Goal: Task Accomplishment & Management: Manage account settings

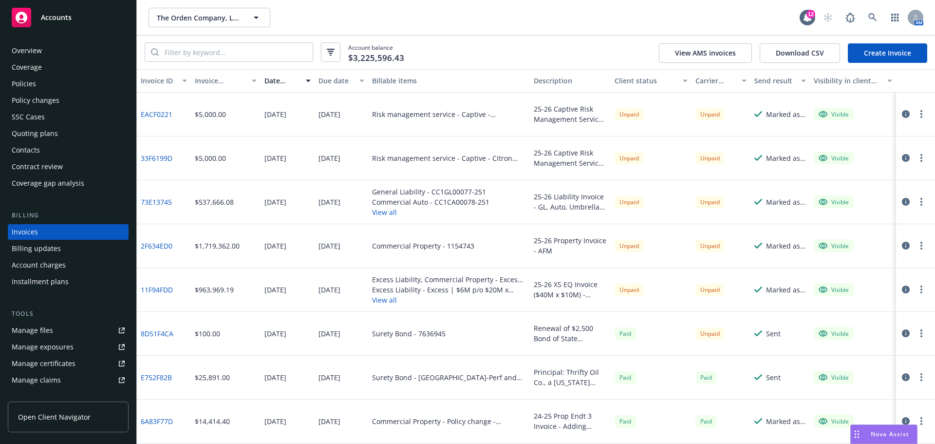
click at [41, 265] on div "Account charges" at bounding box center [39, 265] width 54 height 16
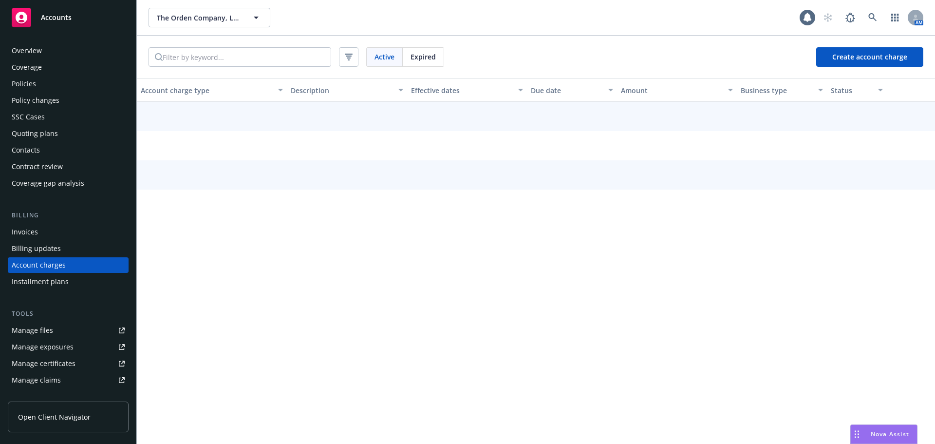
scroll to position [28, 0]
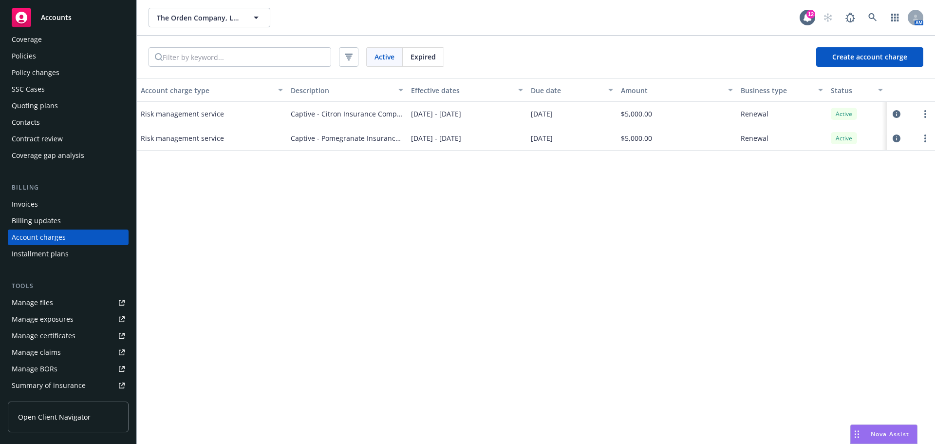
click at [558, 191] on div "Account charge type Description Effective dates Due date Amount Business type S…" at bounding box center [536, 260] width 798 height 365
drag, startPoint x: 823, startPoint y: 190, endPoint x: 837, endPoint y: 180, distance: 17.6
click at [823, 190] on div "Account charge type Description Effective dates Due date Amount Business type S…" at bounding box center [536, 260] width 798 height 365
click at [898, 117] on icon "circleInformation" at bounding box center [897, 114] width 8 height 8
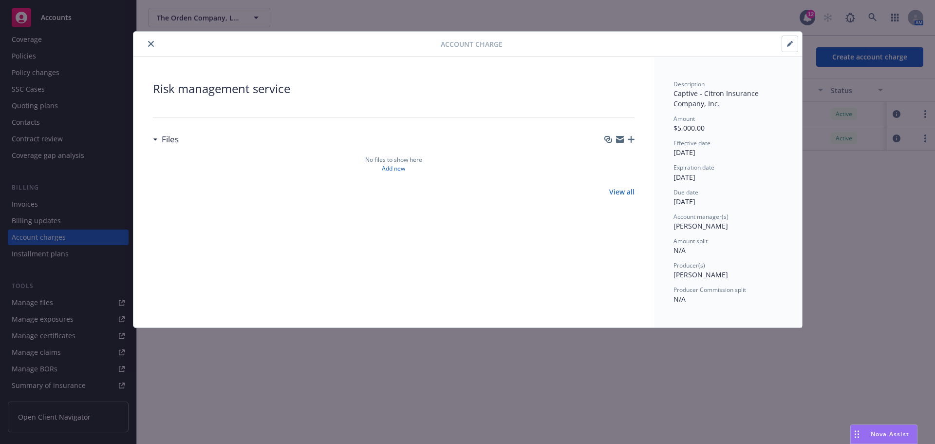
click at [629, 139] on icon "button" at bounding box center [631, 139] width 7 height 7
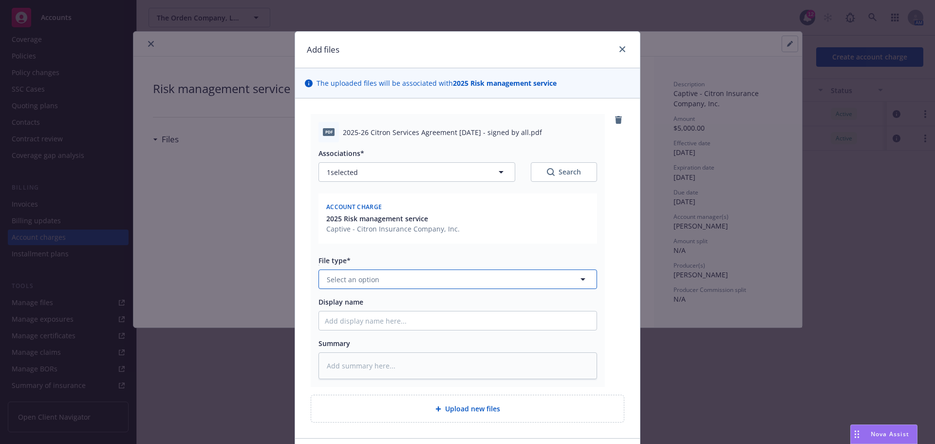
click at [356, 282] on span "Select an option" at bounding box center [353, 279] width 53 height 10
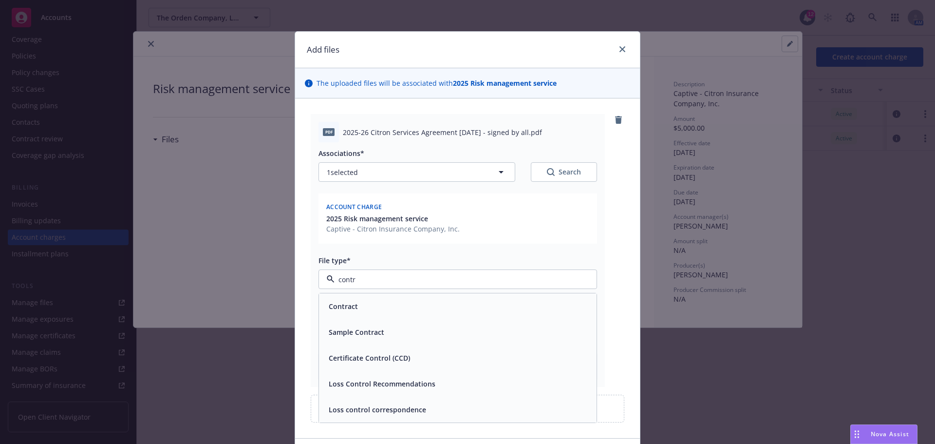
type input "contra"
click at [349, 307] on span "Contract" at bounding box center [343, 306] width 29 height 10
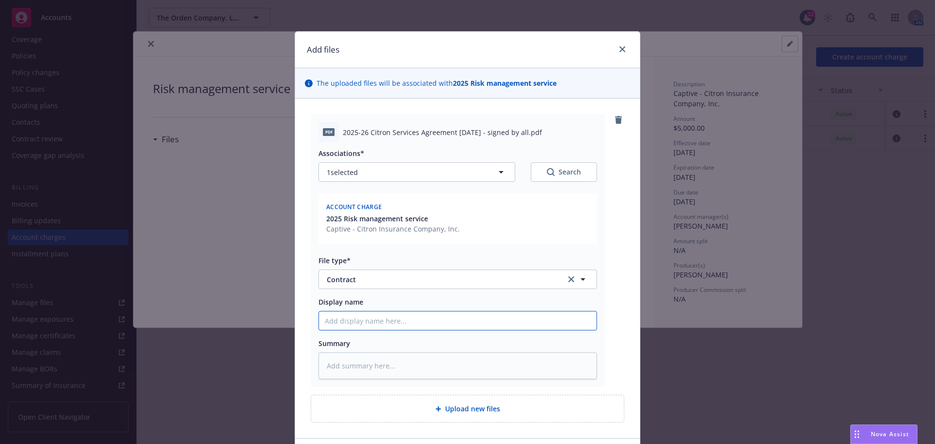
click at [374, 319] on input "Display name" at bounding box center [458, 320] width 278 height 19
paste input "2025-26 Citron Services Agreement 8.7.25 - signed by all"
type textarea "x"
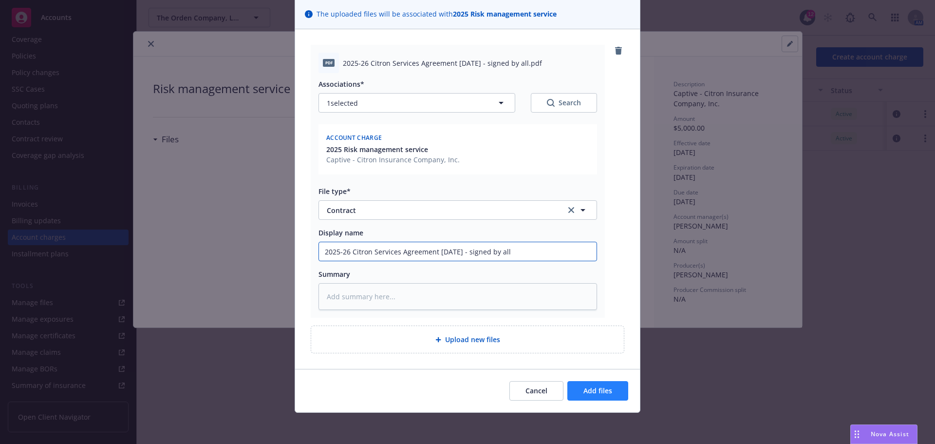
type input "2025-26 Citron Services Agreement 8.7.25 - signed by all"
click at [584, 387] on span "Add files" at bounding box center [598, 390] width 29 height 9
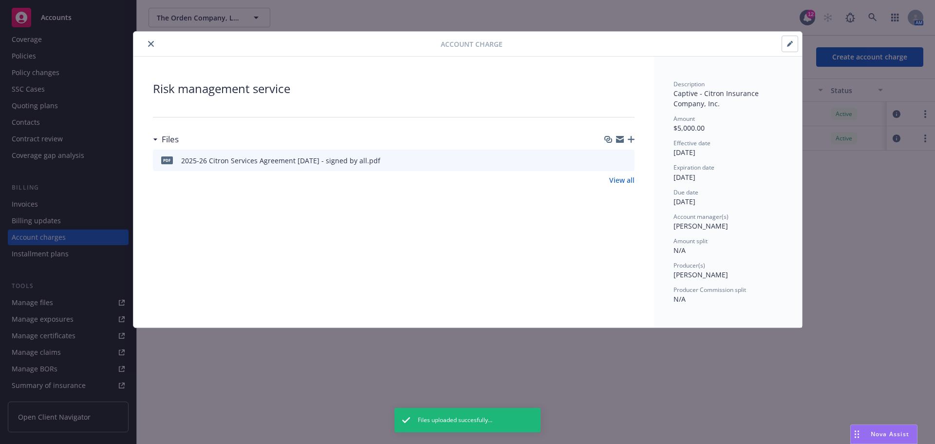
click at [148, 42] on icon "close" at bounding box center [151, 44] width 6 height 6
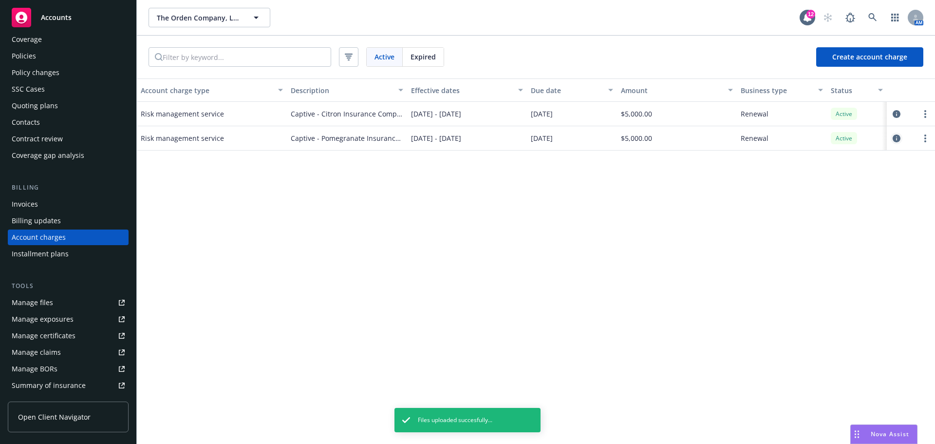
click at [895, 136] on icon "circleInformation" at bounding box center [897, 138] width 8 height 8
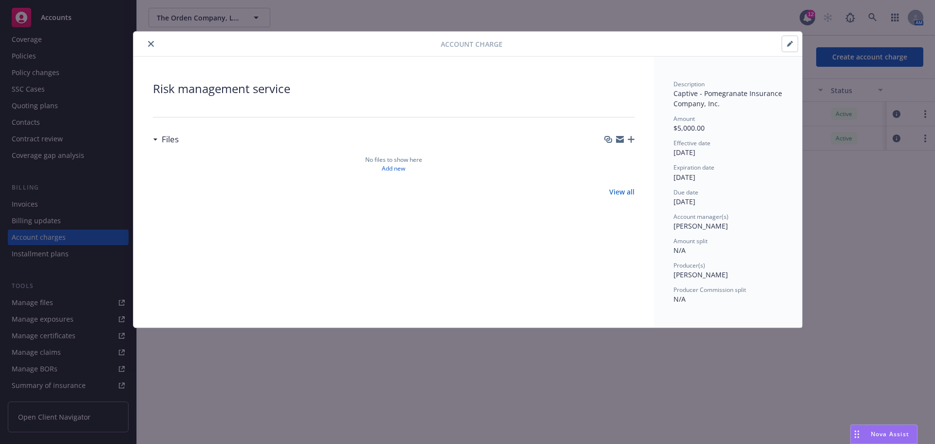
click at [633, 138] on icon "button" at bounding box center [631, 139] width 7 height 7
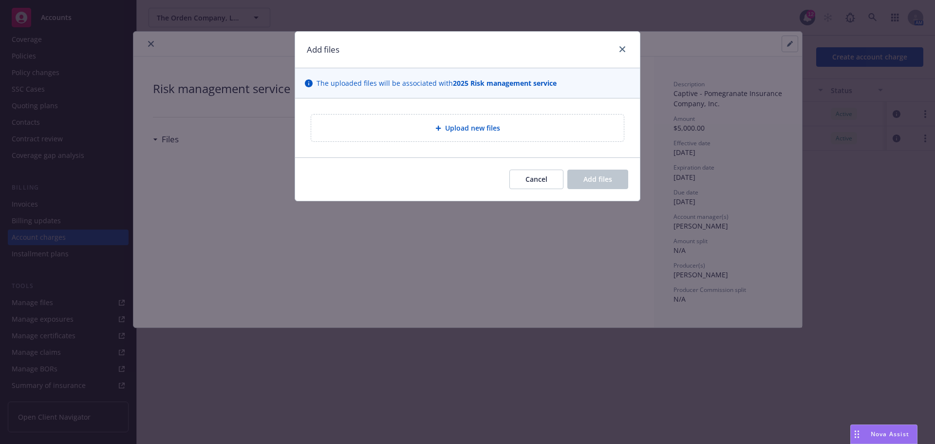
type textarea "x"
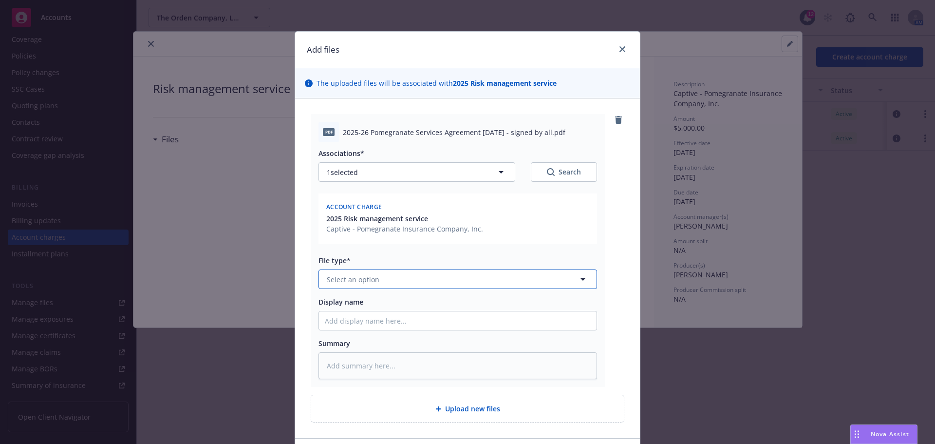
click at [373, 286] on button "Select an option" at bounding box center [458, 278] width 279 height 19
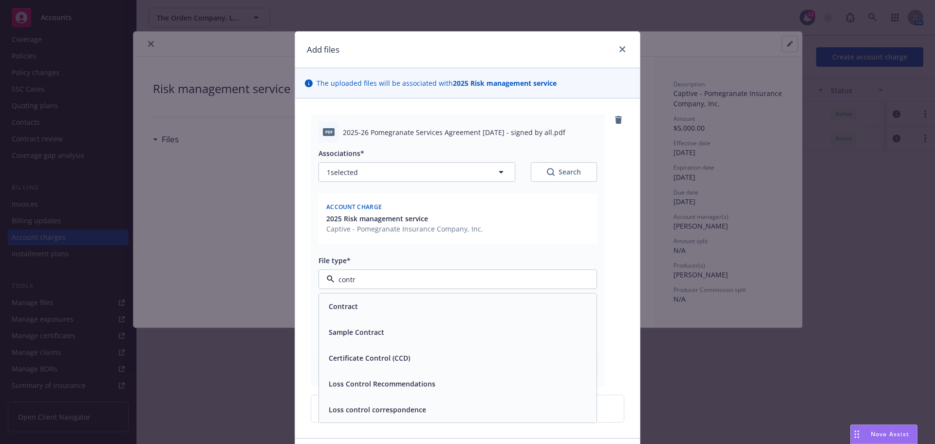
type input "contra"
click at [371, 296] on div "Contract" at bounding box center [458, 306] width 278 height 26
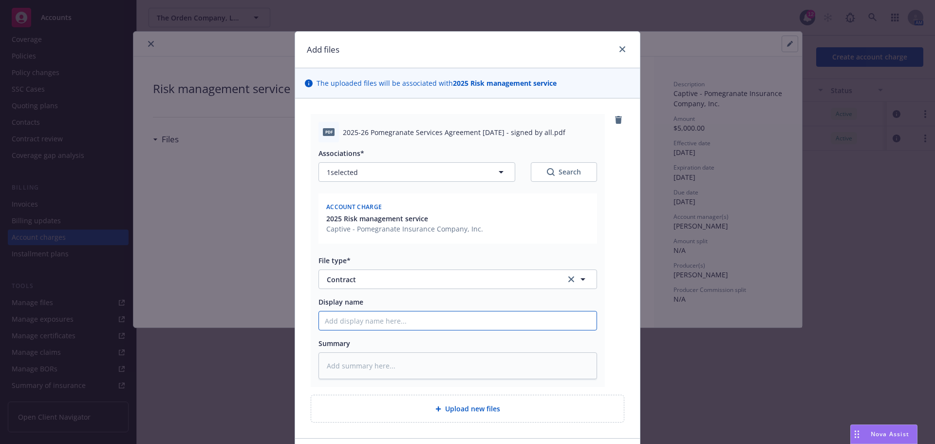
click at [459, 321] on input "Display name" at bounding box center [458, 320] width 278 height 19
paste input "2025-26 Pomegranate Services Agreement 8.7.25 - signed by all"
type textarea "x"
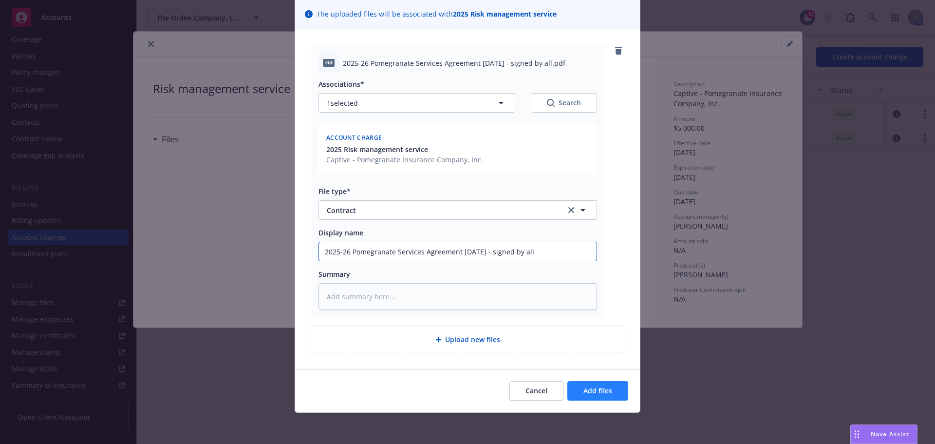
type input "2025-26 Pomegranate Services Agreement 8.7.25 - signed by all"
click at [595, 393] on span "Add files" at bounding box center [598, 390] width 29 height 9
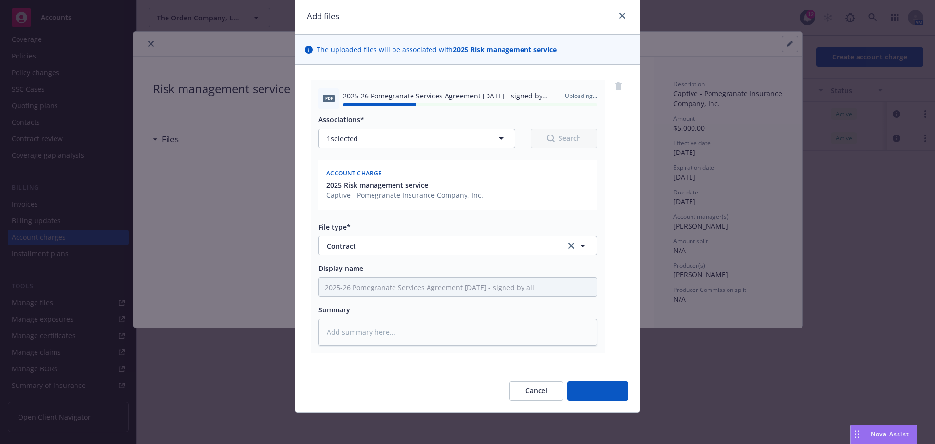
type textarea "x"
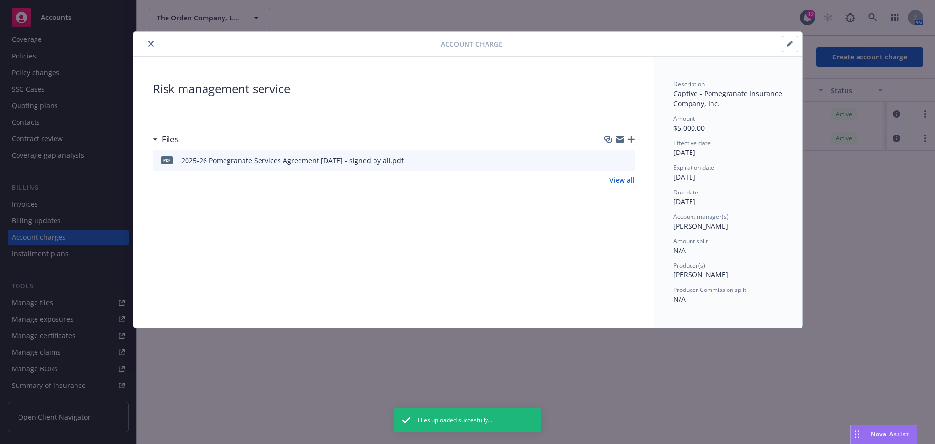
click at [149, 43] on icon "close" at bounding box center [151, 44] width 6 height 6
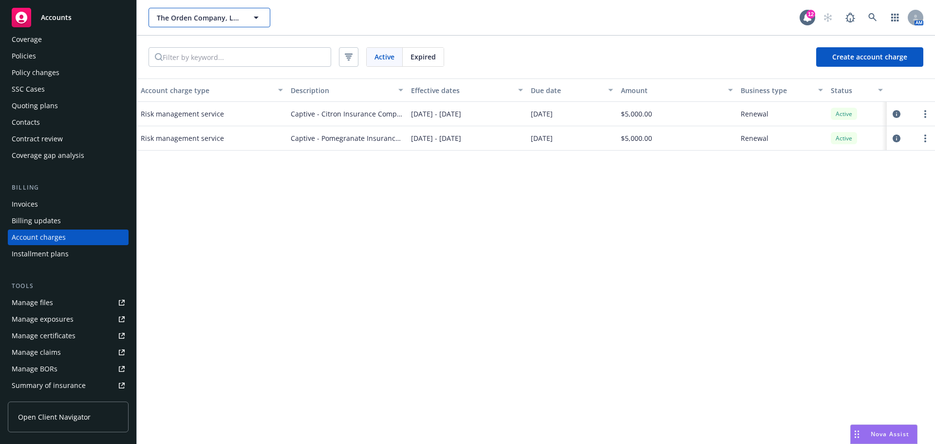
click at [206, 16] on span "The Orden Company, LLC" at bounding box center [199, 18] width 84 height 10
type input "brasa"
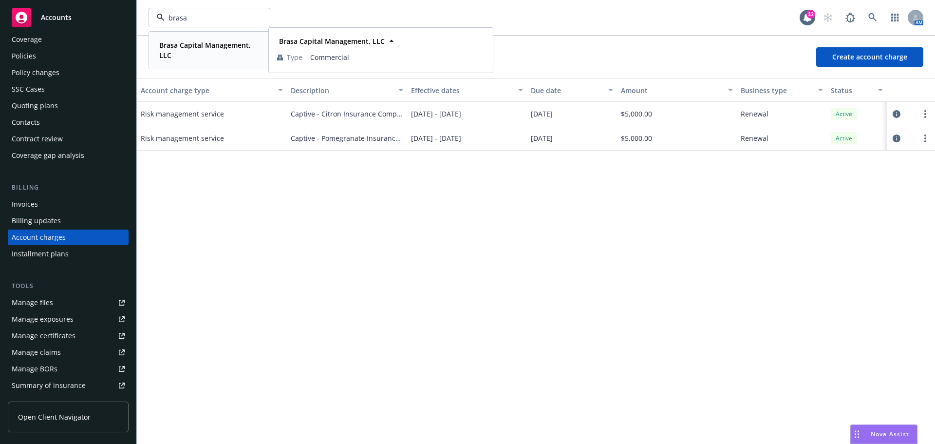
click at [187, 48] on strong "Brasa Capital Management, LLC" at bounding box center [205, 49] width 92 height 19
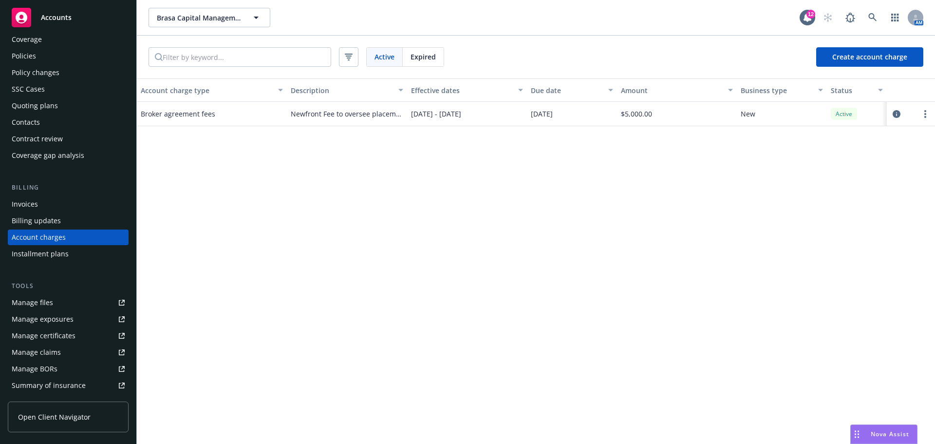
click at [34, 202] on div "Invoices" at bounding box center [25, 204] width 26 height 16
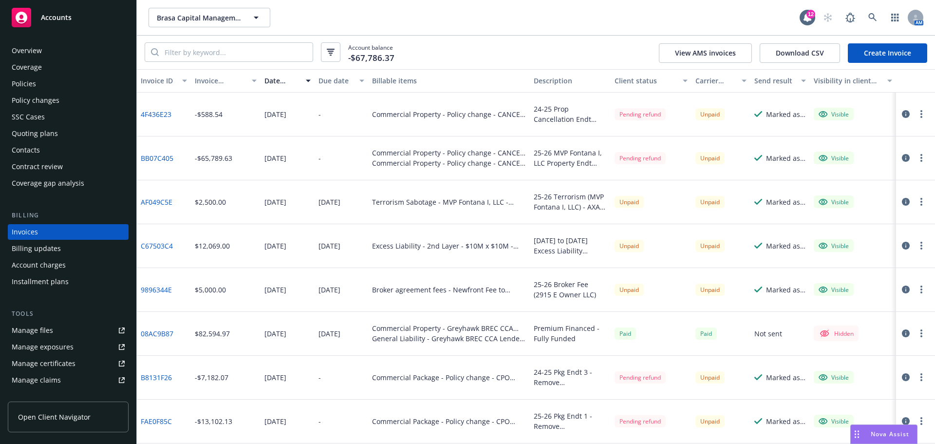
click at [914, 51] on link "Create Invoice" at bounding box center [887, 52] width 79 height 19
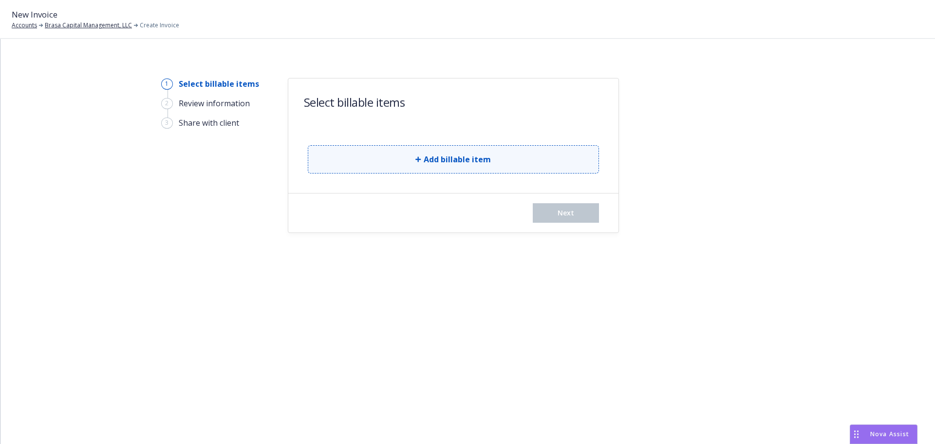
click at [374, 162] on button "Add billable item" at bounding box center [453, 159] width 291 height 28
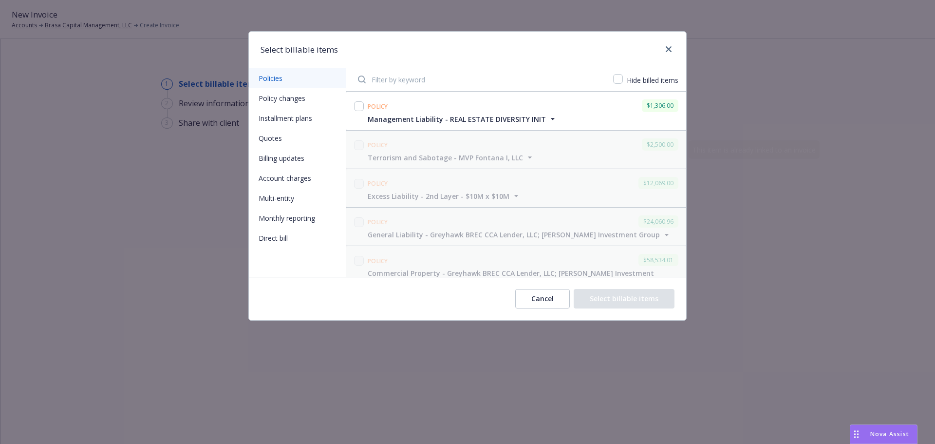
click at [429, 75] on input "Filter by keyword" at bounding box center [479, 79] width 255 height 19
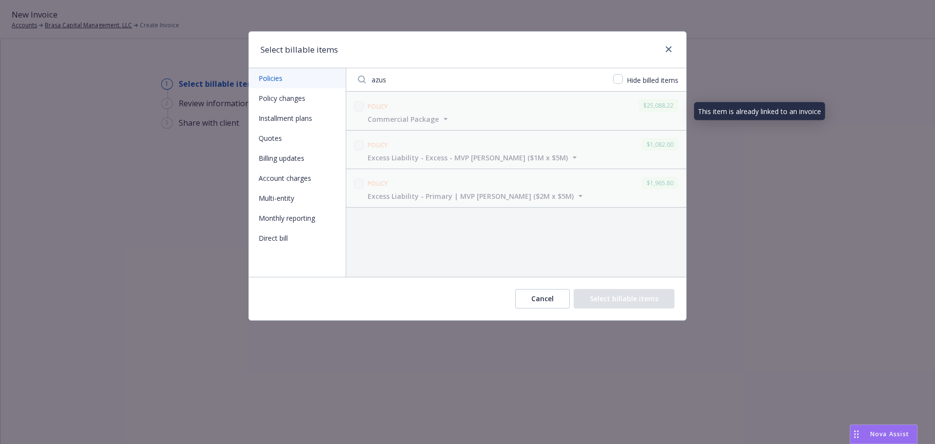
type input "azus"
drag, startPoint x: 417, startPoint y: 122, endPoint x: 367, endPoint y: 113, distance: 51.3
click at [417, 122] on span "Commercial Package" at bounding box center [403, 119] width 71 height 10
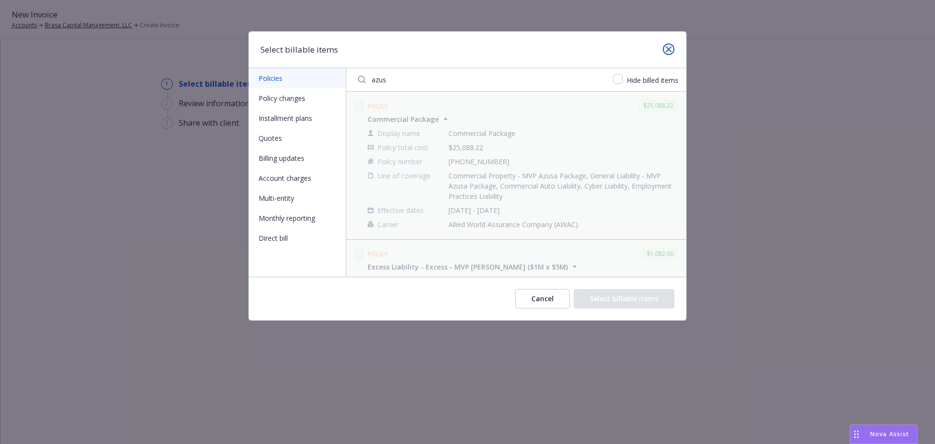
click at [668, 49] on icon "close" at bounding box center [669, 49] width 6 height 6
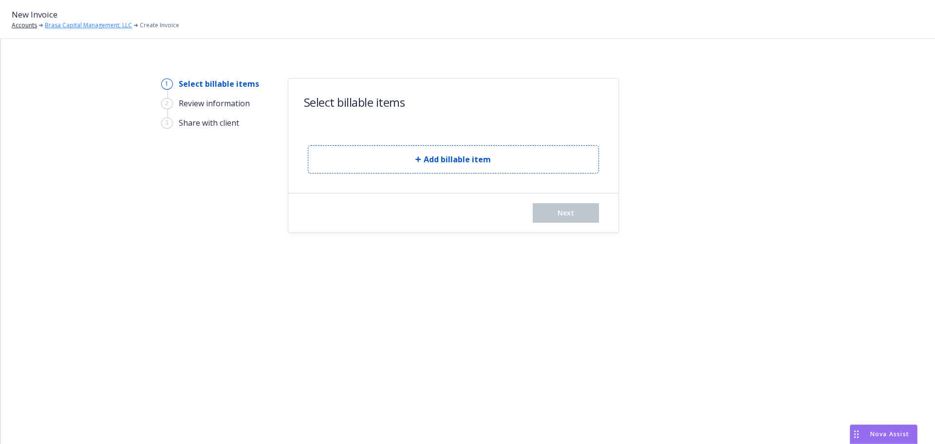
click at [85, 27] on link "Brasa Capital Management, LLC" at bounding box center [88, 25] width 87 height 9
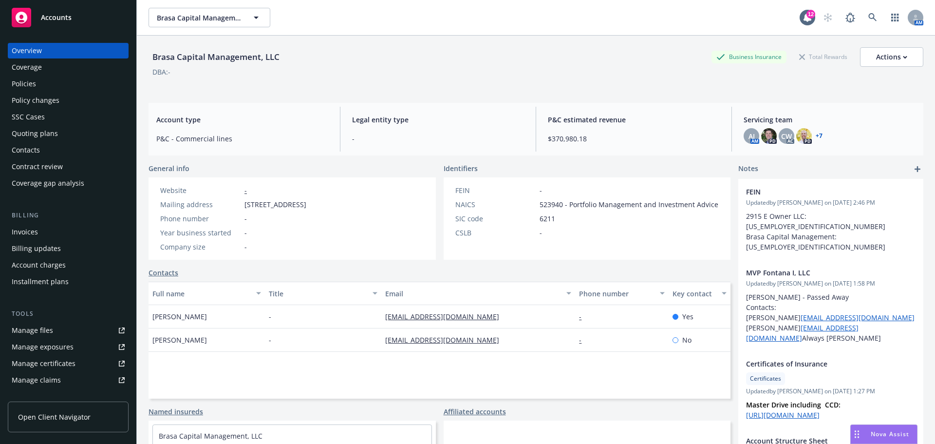
click at [37, 81] on div "Policies" at bounding box center [68, 84] width 113 height 16
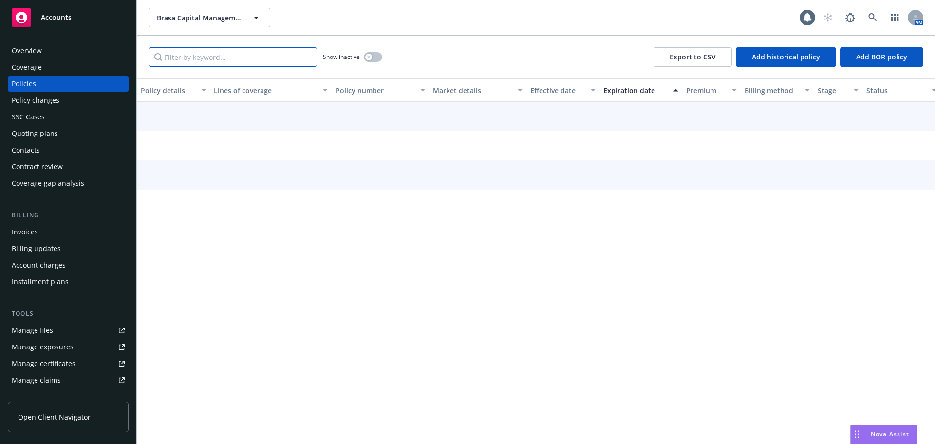
click at [221, 55] on input "Filter by keyword..." at bounding box center [233, 56] width 169 height 19
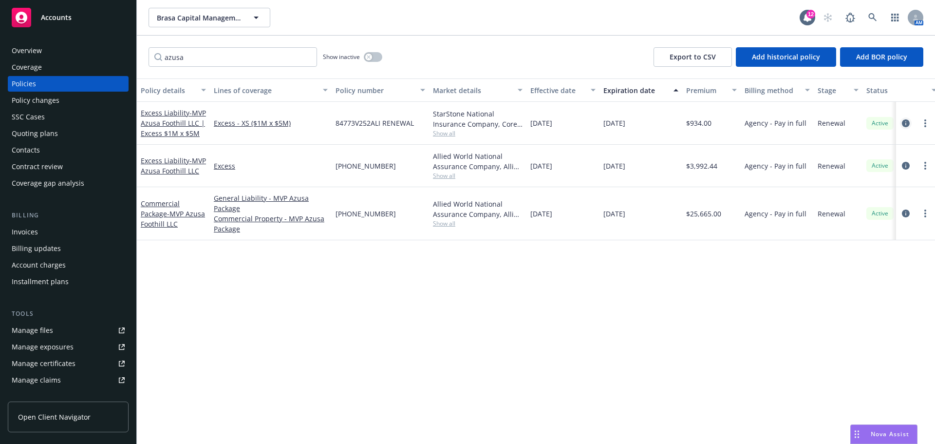
click at [905, 125] on icon "circleInformation" at bounding box center [906, 123] width 8 height 8
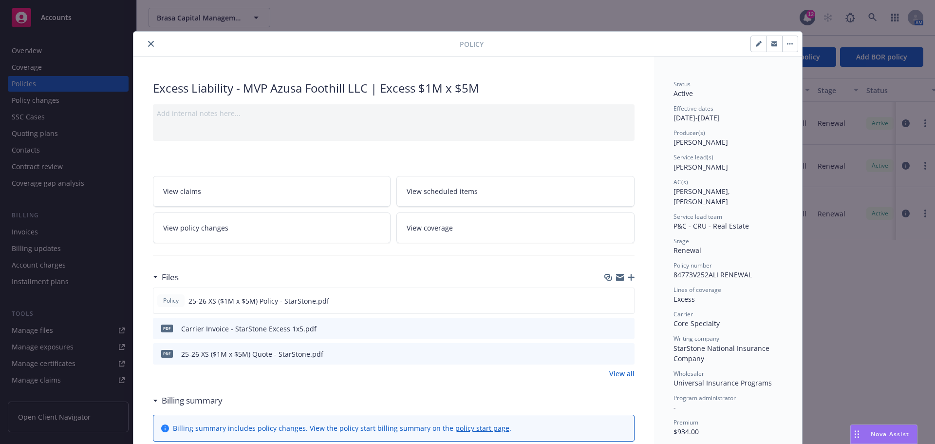
click at [149, 43] on icon "close" at bounding box center [151, 44] width 6 height 6
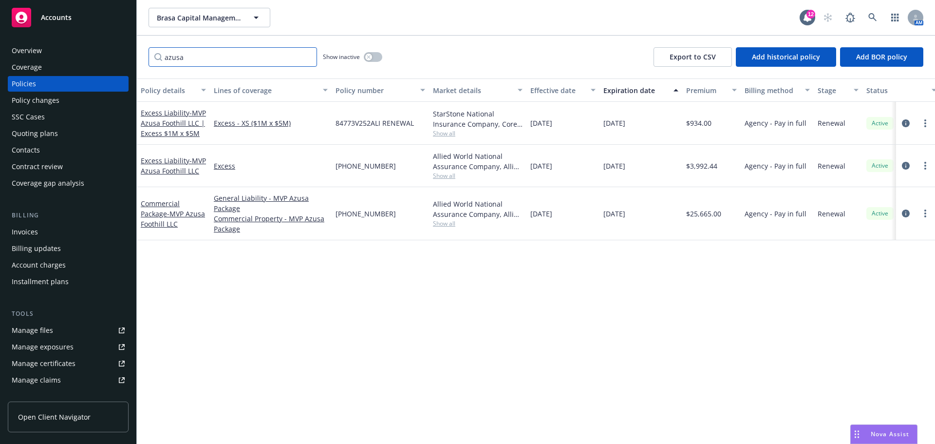
click at [192, 58] on input "azusa" at bounding box center [233, 56] width 169 height 19
drag, startPoint x: 204, startPoint y: 60, endPoint x: 90, endPoint y: 51, distance: 114.3
click at [91, 54] on div "Accounts Overview Coverage Policies Policy changes SSC Cases Quoting plans Cont…" at bounding box center [467, 222] width 935 height 444
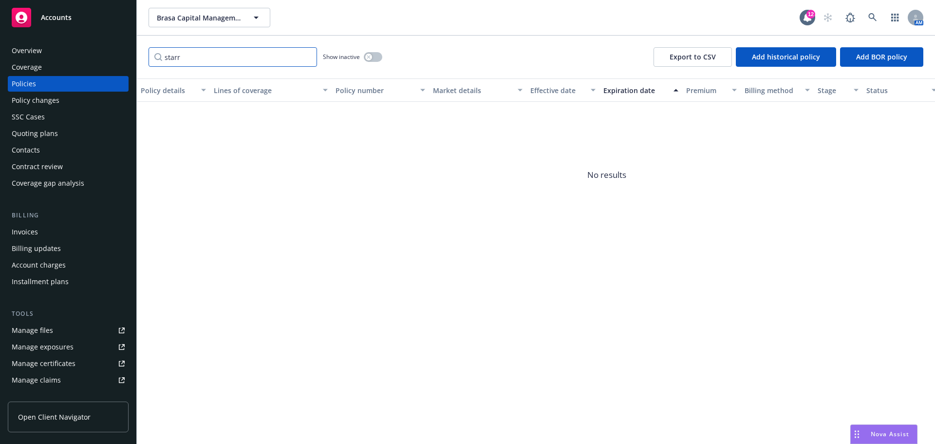
type input "starr"
click at [250, 28] on div "Brasa Capital Management, LLC Brasa Capital Management, LLC 12 AM" at bounding box center [536, 17] width 798 height 35
click at [238, 22] on button "Brasa Capital Management, LLC" at bounding box center [210, 17] width 122 height 19
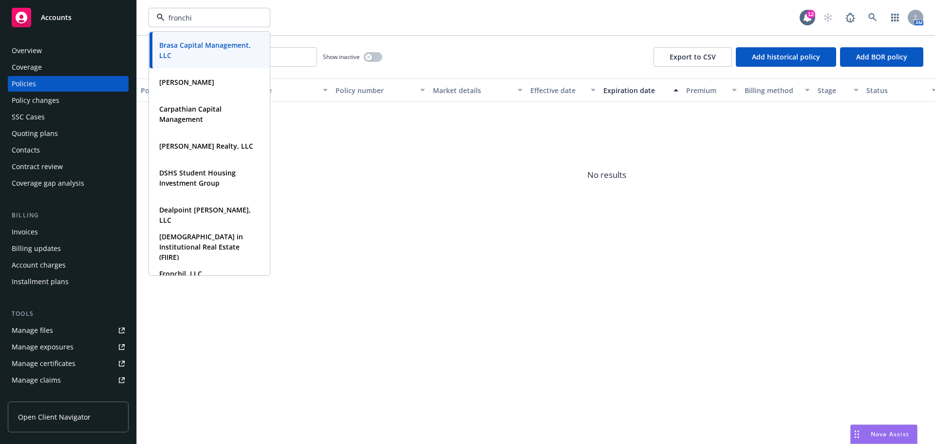
type input "fronchil"
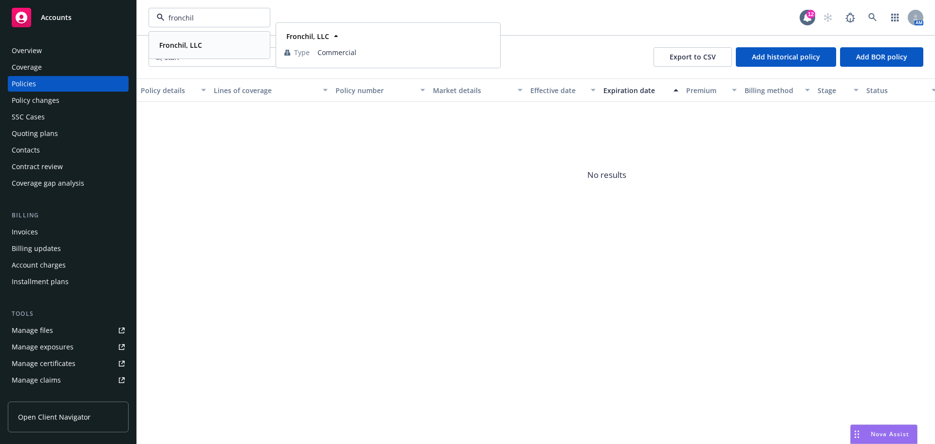
click at [187, 38] on div "Fronchil, LLC Type Commercial" at bounding box center [210, 45] width 120 height 26
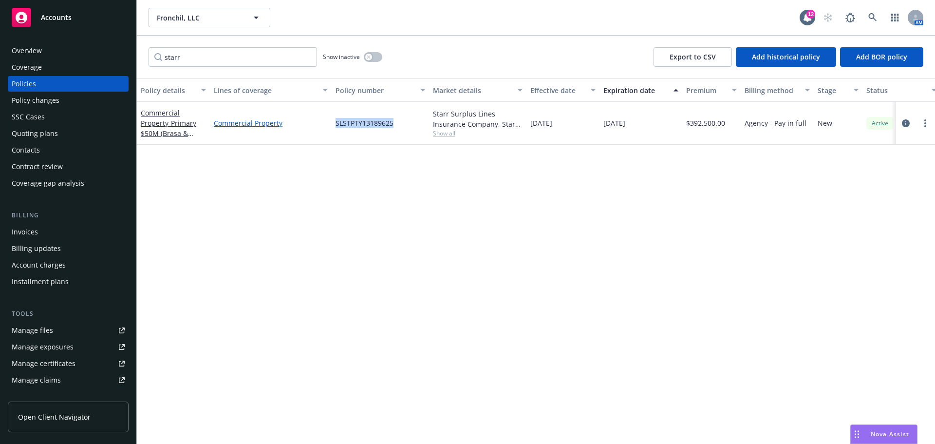
drag, startPoint x: 394, startPoint y: 119, endPoint x: 319, endPoint y: 125, distance: 75.2
click at [319, 125] on div "Commercial Property - Primary $50M (Brasa & Fronchil Locations) Commercial Prop…" at bounding box center [607, 123] width 940 height 43
copy div "SLSTPTY13189625"
click at [244, 62] on input "starr" at bounding box center [233, 56] width 169 height 19
paste input "SLSTPTY13189625"
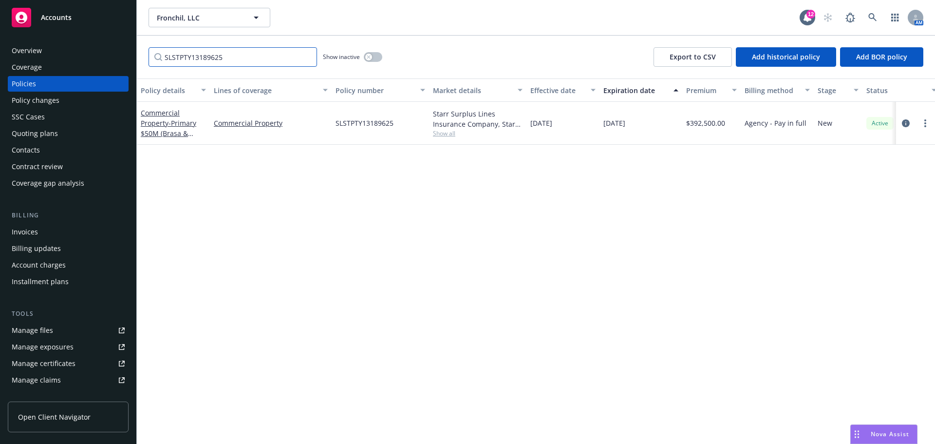
type input "SLSTPTY13189625"
drag, startPoint x: 360, startPoint y: 4, endPoint x: 321, endPoint y: 62, distance: 70.1
click at [360, 4] on div "Fronchil, LLC Fronchil, LLC 12 AM" at bounding box center [536, 17] width 798 height 35
drag, startPoint x: 397, startPoint y: 123, endPoint x: 266, endPoint y: 73, distance: 140.9
click at [327, 122] on div "Commercial Property - Primary $50M (Brasa & Fronchil Locations) Commercial Prop…" at bounding box center [607, 123] width 940 height 43
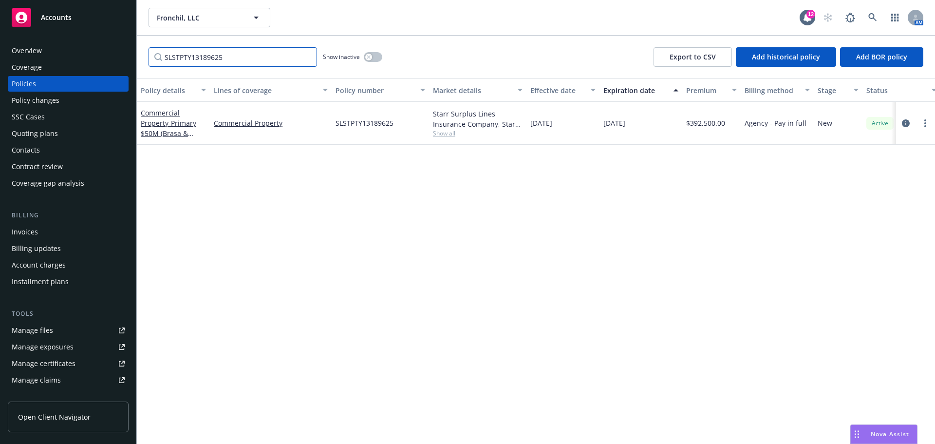
click at [240, 55] on input "SLSTPTY13189625" at bounding box center [233, 56] width 169 height 19
drag, startPoint x: 233, startPoint y: 210, endPoint x: 219, endPoint y: 171, distance: 41.9
click at [233, 210] on div "Policy details Lines of coverage Policy number Market details Effective date Ex…" at bounding box center [536, 260] width 798 height 365
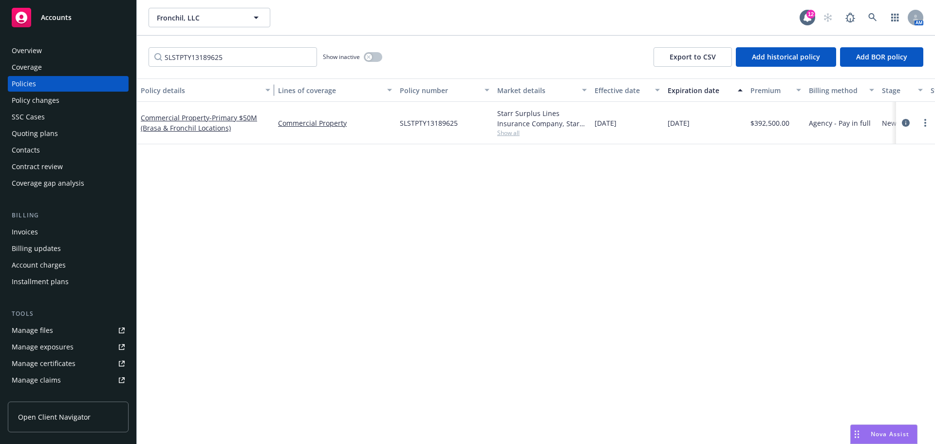
drag, startPoint x: 209, startPoint y: 90, endPoint x: 273, endPoint y: 94, distance: 64.4
click at [272, 94] on div "button" at bounding box center [269, 90] width 5 height 22
click at [906, 119] on icon "circleInformation" at bounding box center [906, 123] width 8 height 8
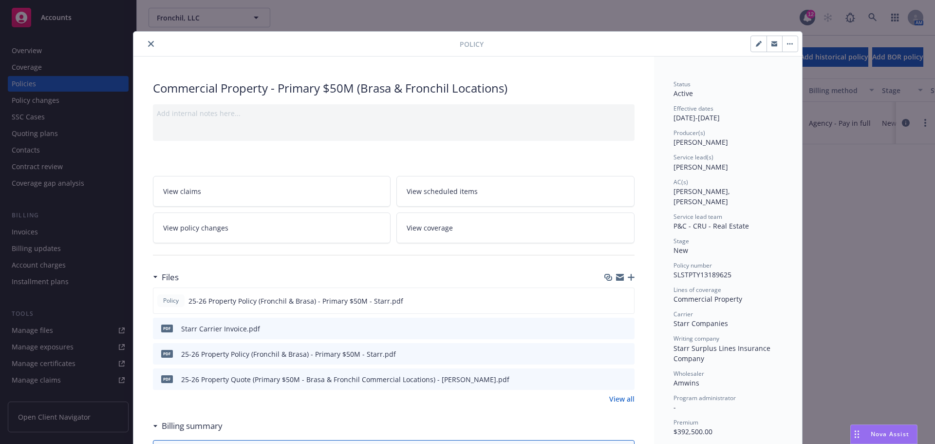
click at [145, 44] on button "close" at bounding box center [151, 44] width 12 height 12
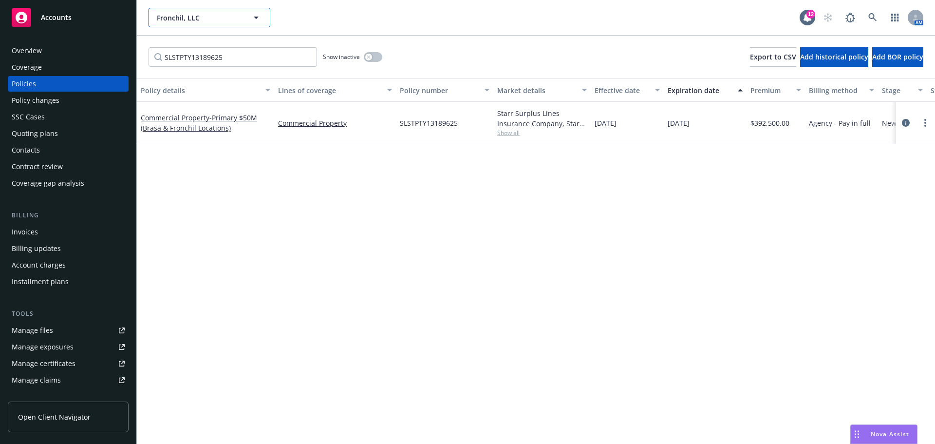
click at [226, 18] on span "Fronchil, LLC" at bounding box center [199, 18] width 84 height 10
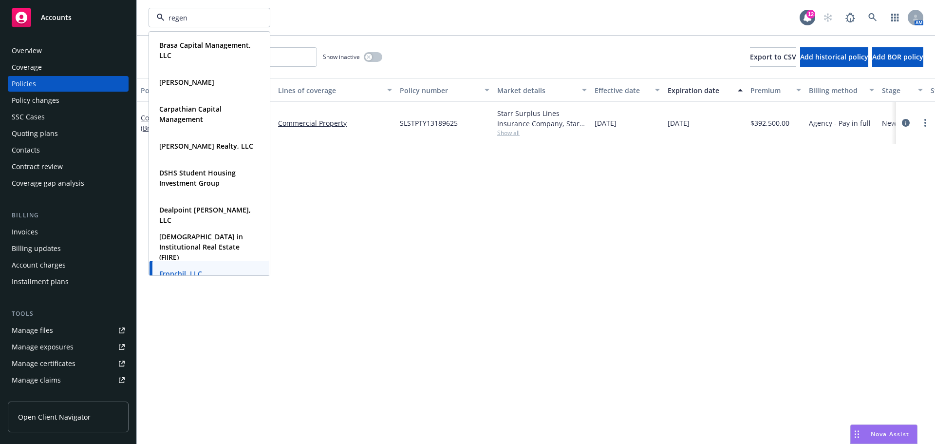
type input "regent"
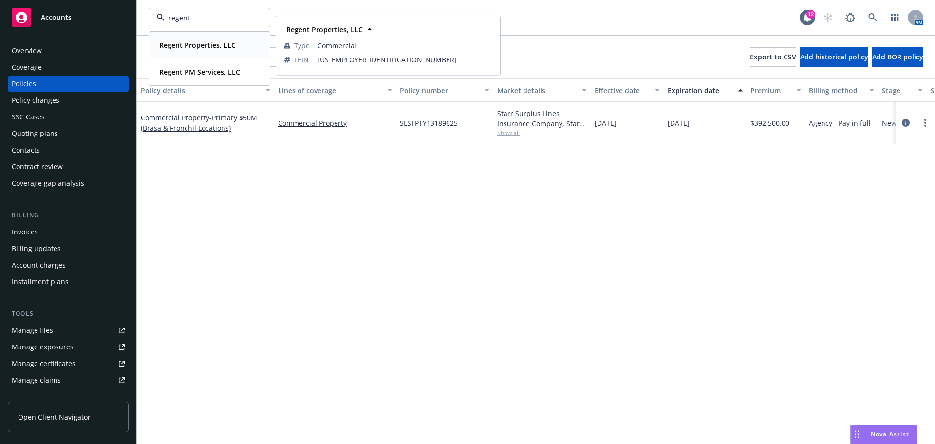
click at [192, 48] on strong "Regent Properties, LLC" at bounding box center [197, 44] width 76 height 9
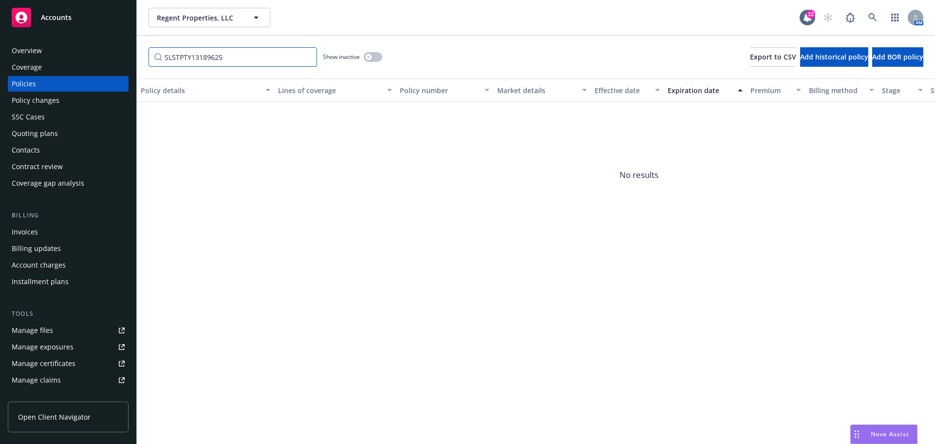
drag, startPoint x: 296, startPoint y: 58, endPoint x: 129, endPoint y: 49, distance: 167.8
click at [129, 49] on div "Accounts Overview Coverage Policies Policy changes SSC Cases Quoting plans Cont…" at bounding box center [467, 222] width 935 height 444
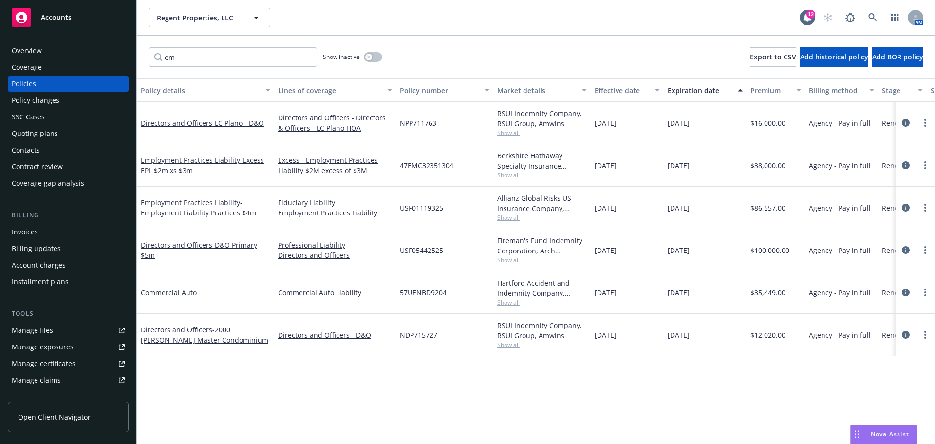
click at [361, 57] on div "Show inactive" at bounding box center [352, 56] width 59 height 19
click at [366, 57] on div "button" at bounding box center [368, 57] width 7 height 7
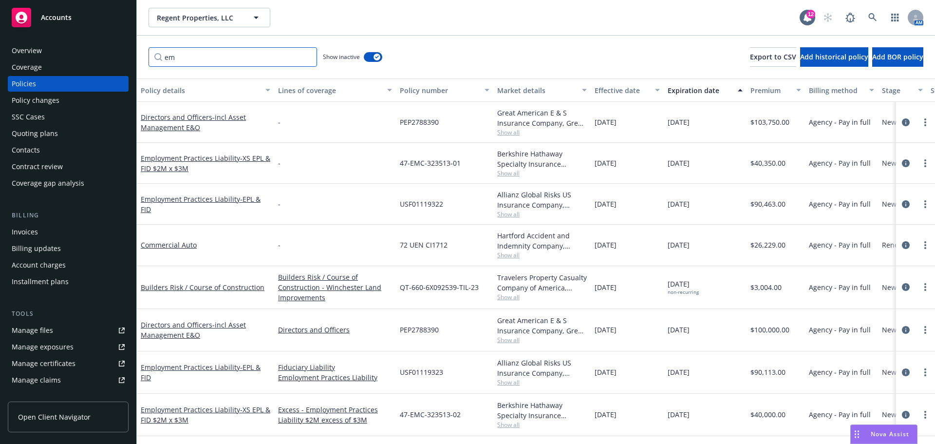
click at [214, 59] on input "em" at bounding box center [233, 56] width 169 height 19
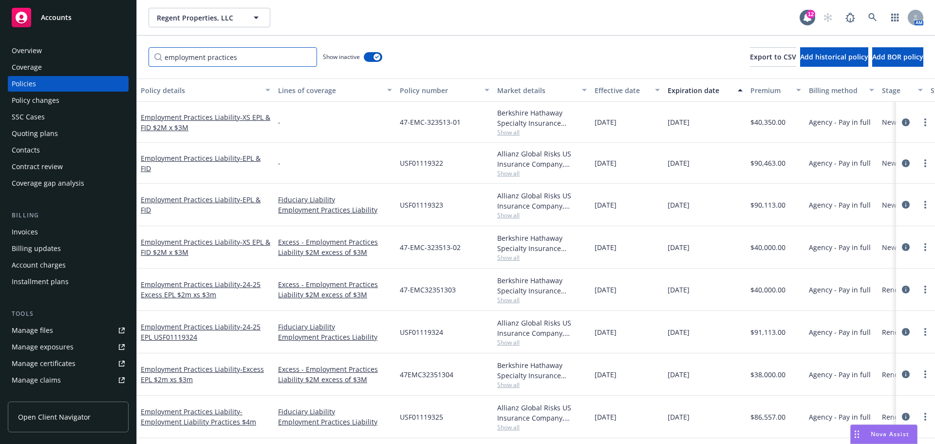
scroll to position [1, 0]
drag, startPoint x: 236, startPoint y: 56, endPoint x: 64, endPoint y: 61, distance: 172.0
click at [64, 62] on div "Accounts Overview Coverage Policies Policy changes SSC Cases Quoting plans Cont…" at bounding box center [467, 222] width 935 height 444
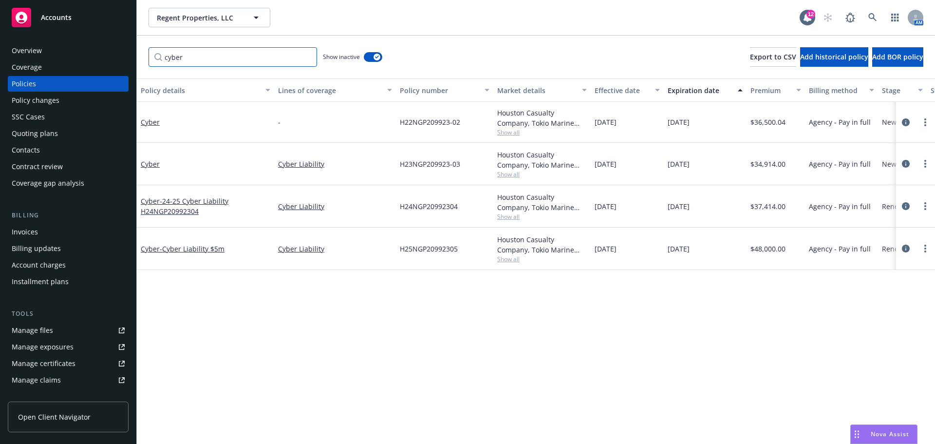
scroll to position [0, 0]
click at [904, 207] on icon "circleInformation" at bounding box center [906, 206] width 8 height 8
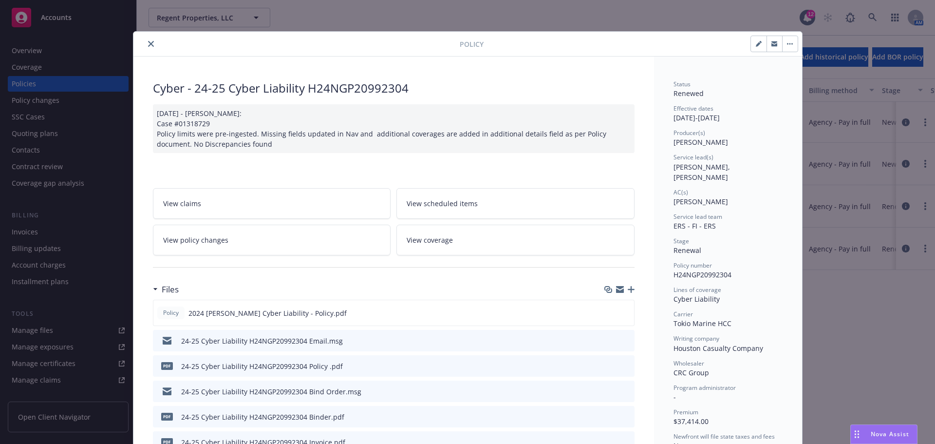
drag, startPoint x: 141, startPoint y: 39, endPoint x: 145, endPoint y: 43, distance: 5.2
click at [141, 39] on div at bounding box center [298, 44] width 322 height 12
click at [148, 43] on icon "close" at bounding box center [151, 44] width 6 height 6
click at [145, 46] on button "close" at bounding box center [151, 44] width 12 height 12
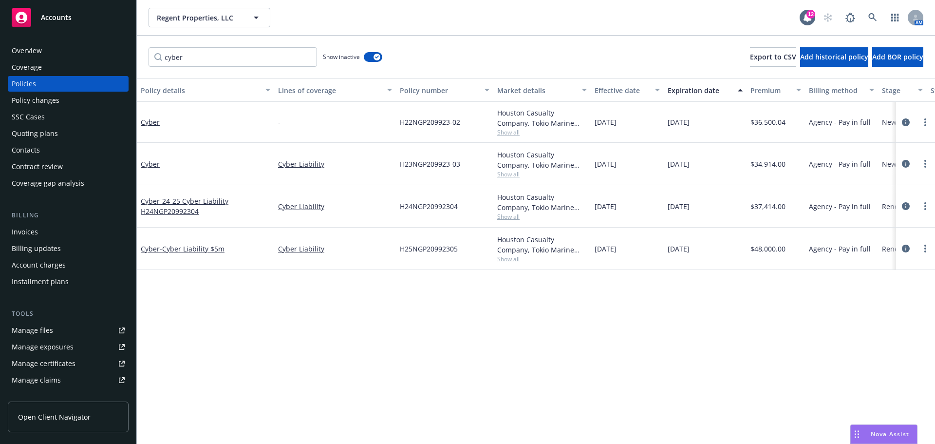
click at [517, 362] on div "Policy details Lines of coverage Policy number Market details Effective date Ex…" at bounding box center [536, 260] width 798 height 365
click at [906, 246] on icon "circleInformation" at bounding box center [906, 249] width 8 height 8
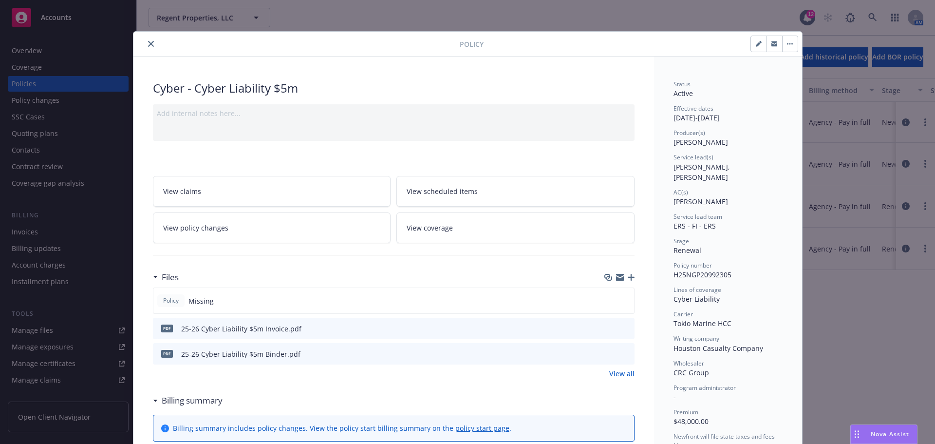
click at [148, 45] on icon "close" at bounding box center [151, 44] width 6 height 6
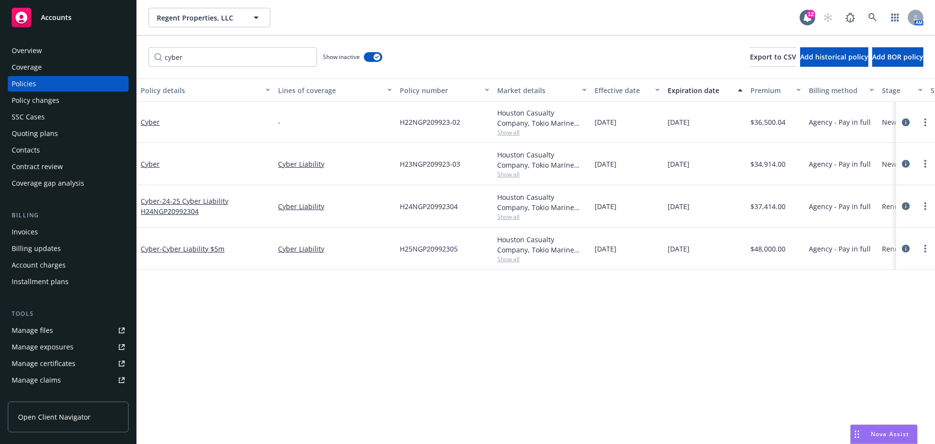
click at [204, 46] on div "cyber Show inactive Export to CSV Add historical policy Add BOR policy" at bounding box center [536, 57] width 798 height 43
click at [102, 56] on div "Accounts Overview Coverage Policies Policy changes SSC Cases Quoting plans Cont…" at bounding box center [467, 222] width 935 height 444
click at [906, 205] on icon "circleInformation" at bounding box center [906, 206] width 8 height 8
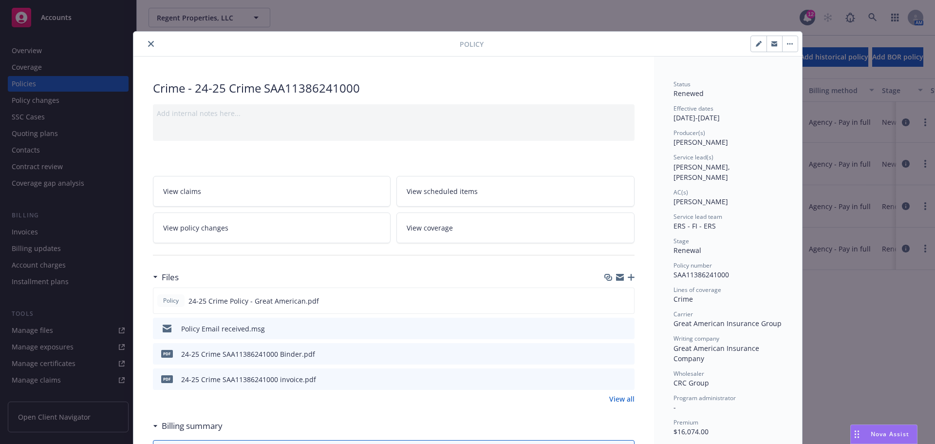
click at [148, 43] on icon "close" at bounding box center [151, 44] width 6 height 6
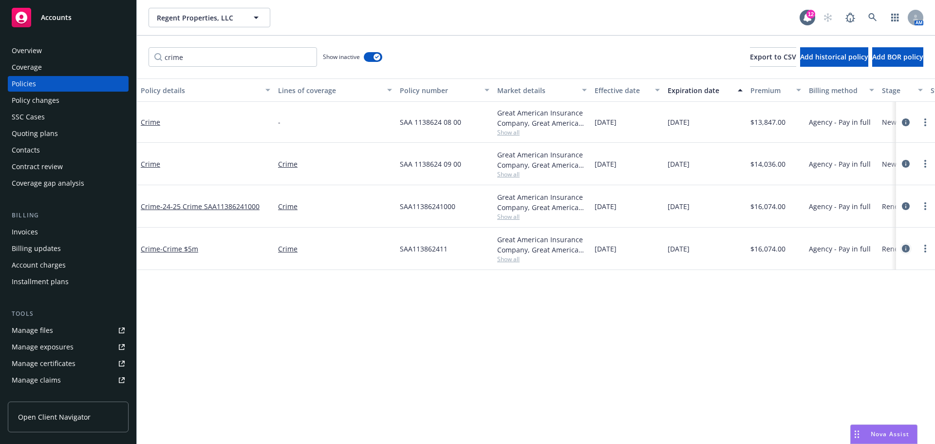
click at [901, 247] on link "circleInformation" at bounding box center [906, 249] width 12 height 12
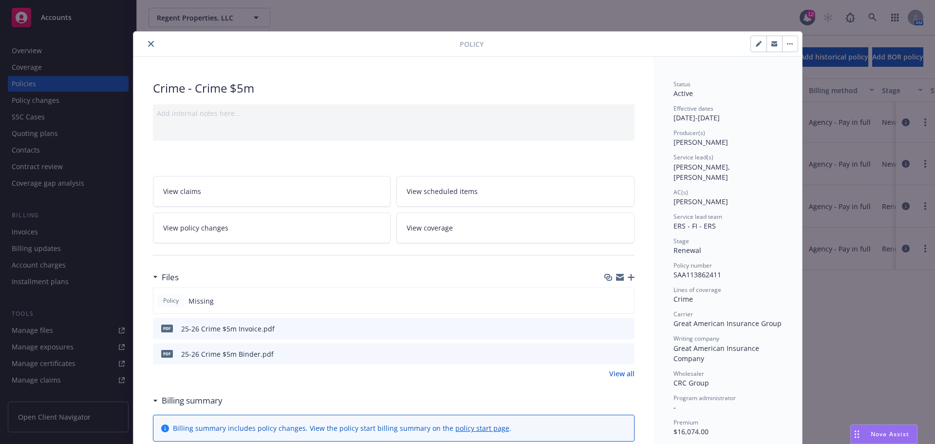
drag, startPoint x: 144, startPoint y: 47, endPoint x: 177, endPoint y: 47, distance: 33.6
click at [145, 47] on button "close" at bounding box center [151, 44] width 12 height 12
click at [145, 40] on button "close" at bounding box center [151, 44] width 12 height 12
click at [145, 48] on button "close" at bounding box center [151, 44] width 12 height 12
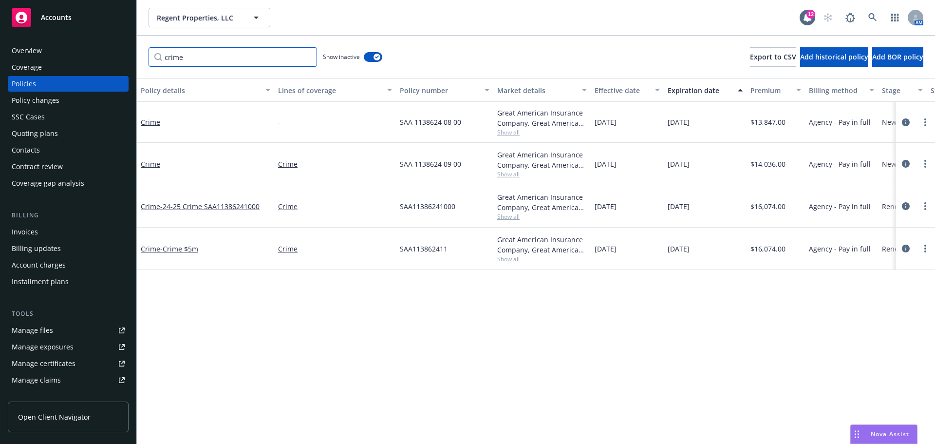
drag, startPoint x: 205, startPoint y: 55, endPoint x: 72, endPoint y: 50, distance: 133.6
click at [72, 50] on div "Accounts Overview Coverage Policies Policy changes SSC Cases Quoting plans Cont…" at bounding box center [467, 222] width 935 height 444
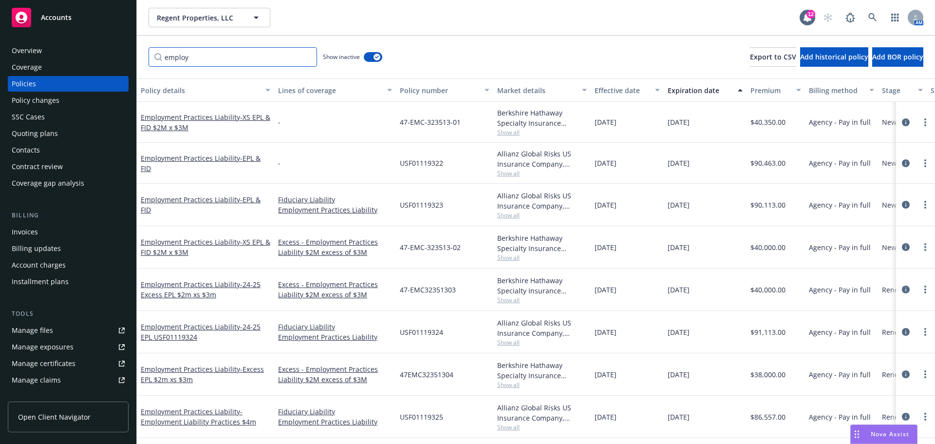
scroll to position [1, 0]
type input "employ"
click at [902, 328] on icon "circleInformation" at bounding box center [906, 332] width 8 height 8
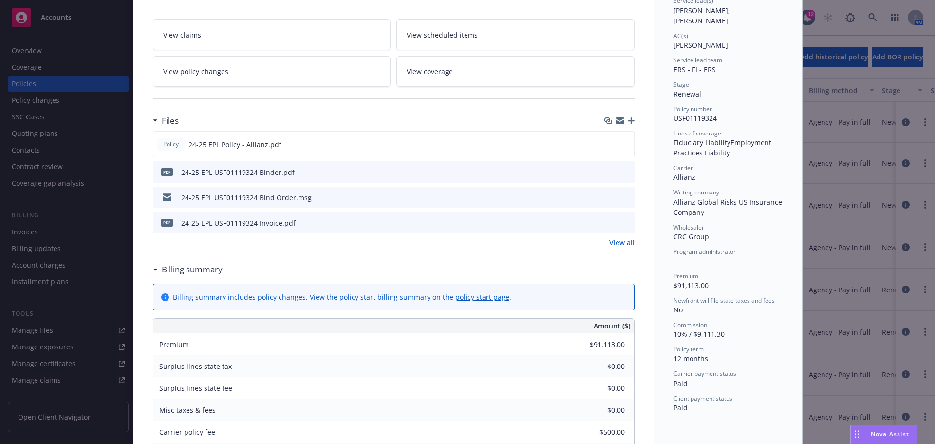
scroll to position [146, 0]
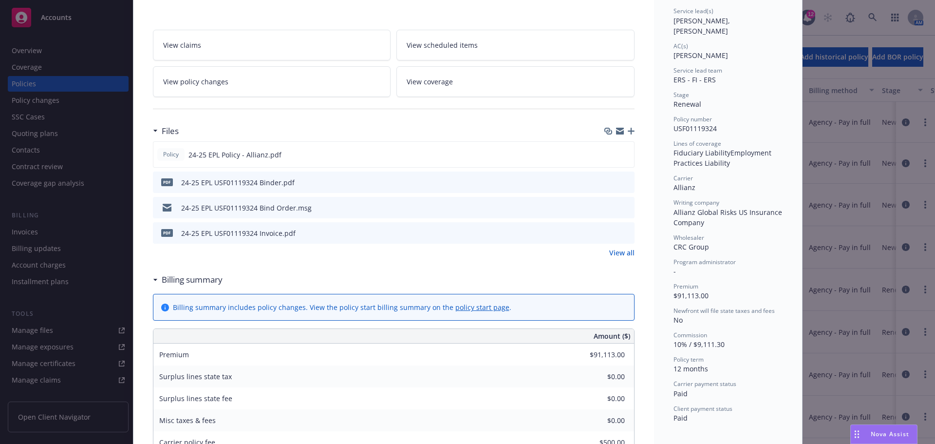
click at [625, 233] on icon "preview file" at bounding box center [625, 232] width 9 height 7
click at [623, 155] on icon "preview file" at bounding box center [625, 154] width 9 height 7
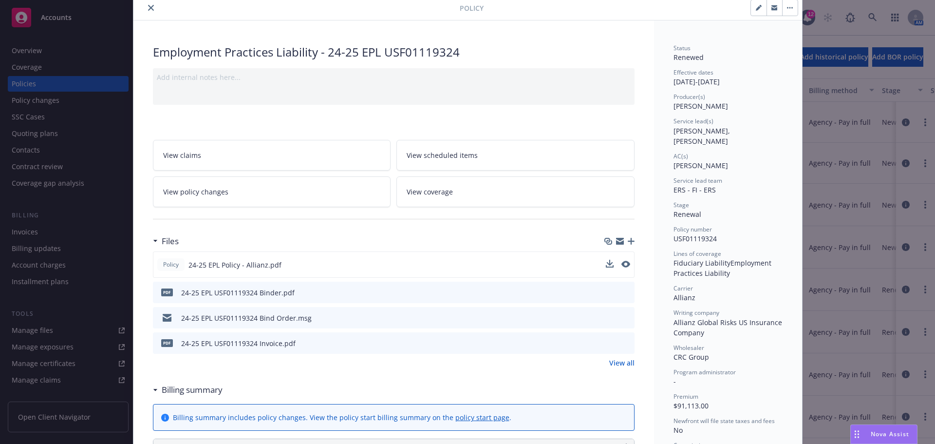
scroll to position [0, 0]
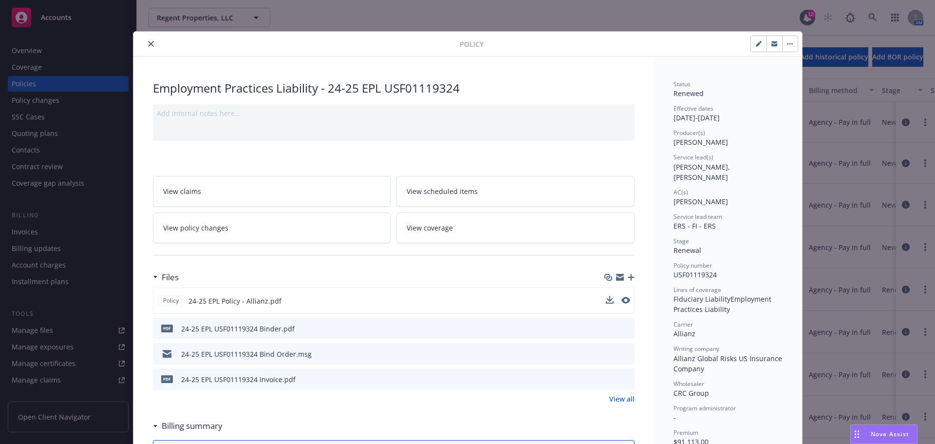
click at [148, 42] on icon "close" at bounding box center [151, 44] width 6 height 6
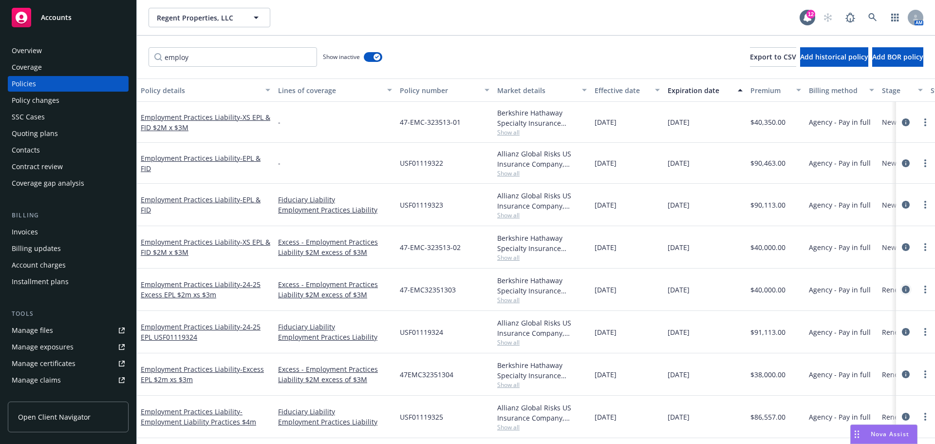
click at [902, 290] on icon "circleInformation" at bounding box center [906, 289] width 8 height 8
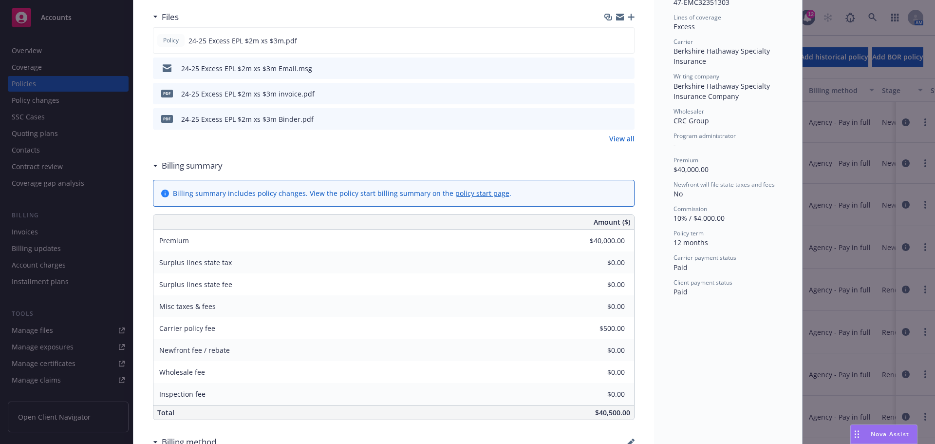
scroll to position [292, 0]
